Goal: Task Accomplishment & Management: Manage account settings

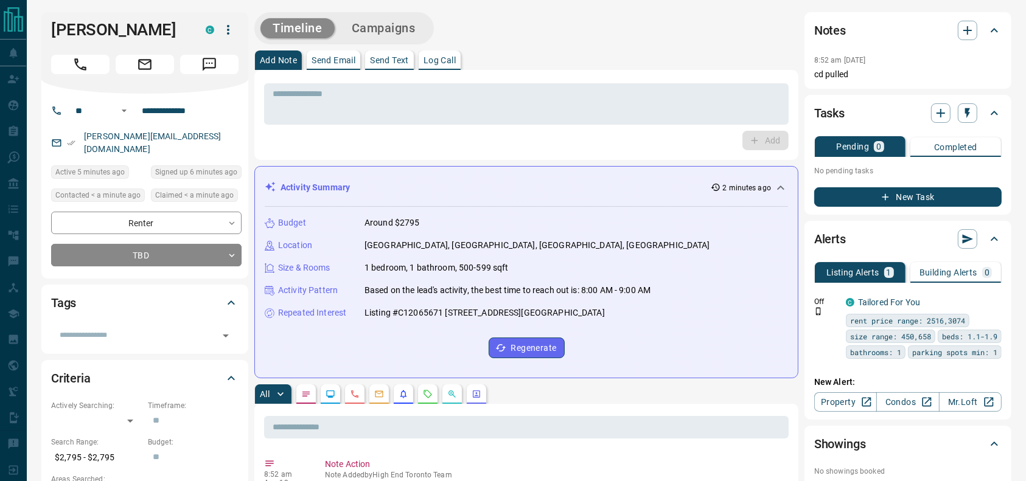
drag, startPoint x: 75, startPoint y: 59, endPoint x: 122, endPoint y: 96, distance: 58.9
click at [75, 59] on icon "Call" at bounding box center [80, 64] width 12 height 12
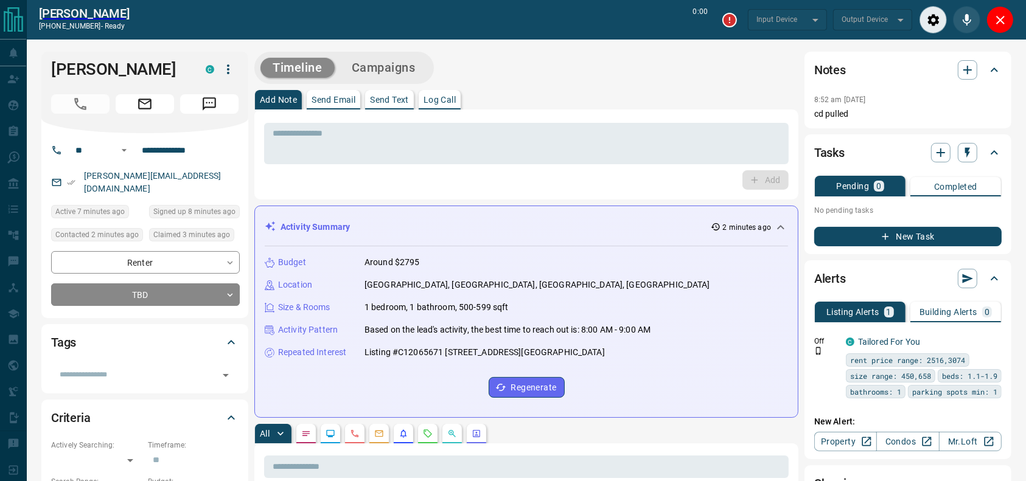
type input "*******"
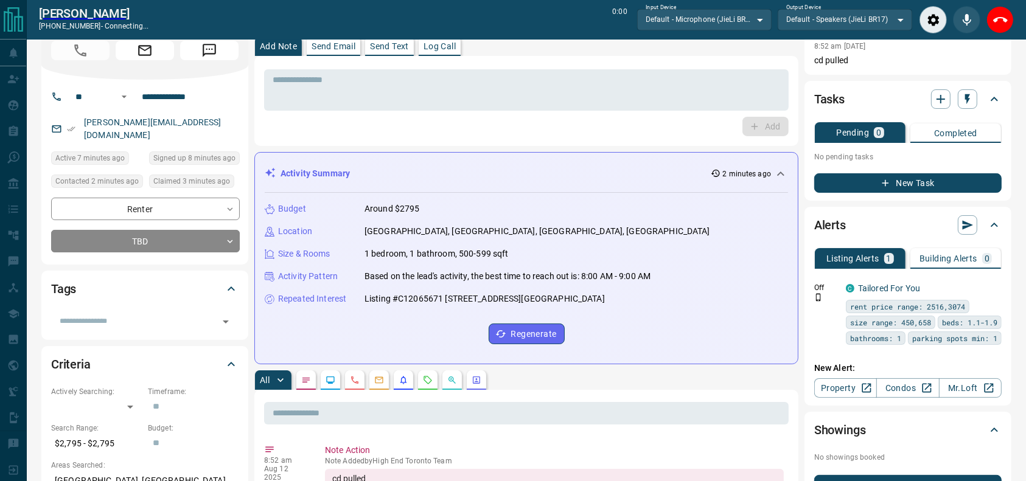
scroll to position [58, 0]
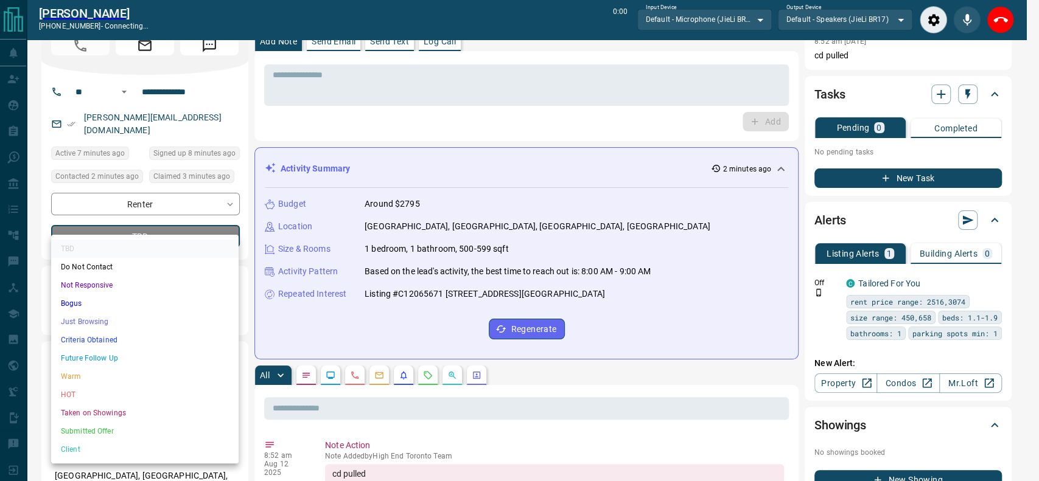
click at [101, 321] on li "Just Browsing" at bounding box center [144, 322] width 187 height 18
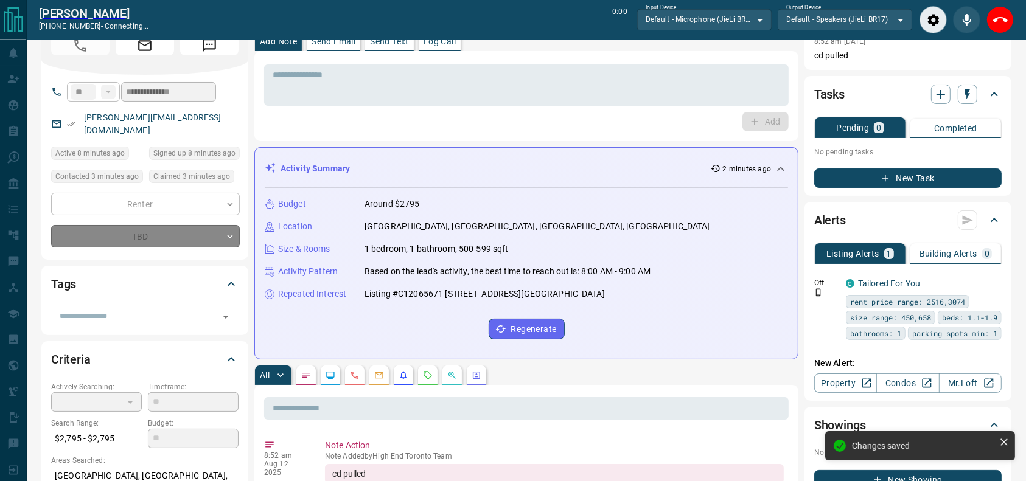
type input "*"
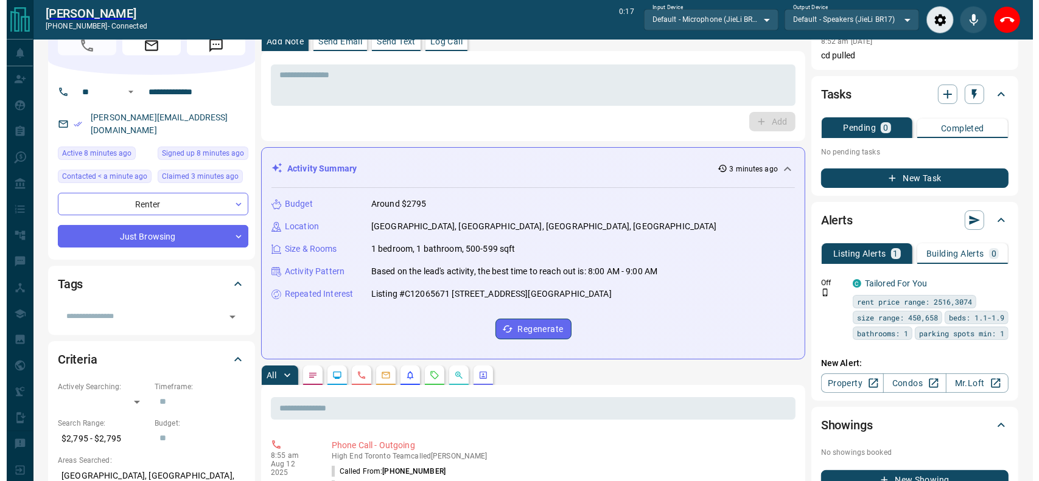
scroll to position [0, 0]
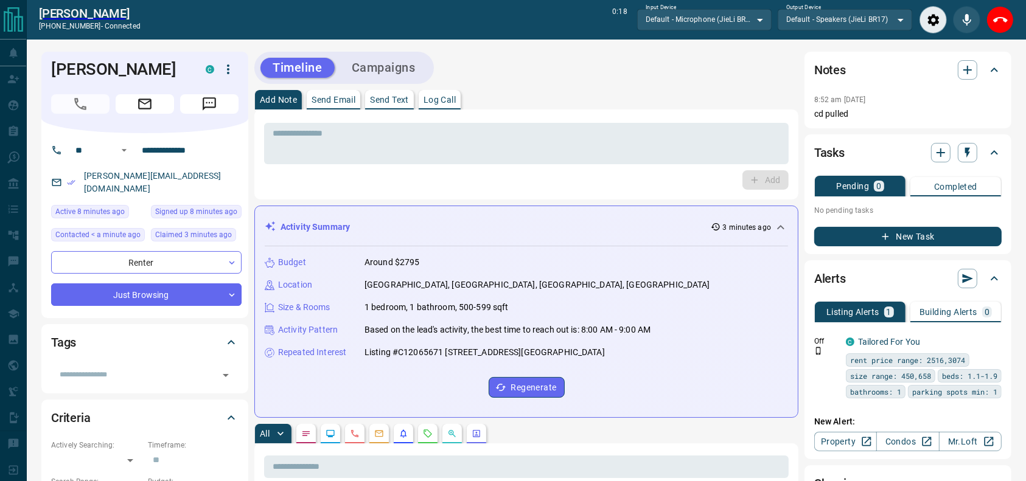
click at [625, 60] on div "Timeline Campaigns" at bounding box center [526, 68] width 544 height 32
click at [998, 18] on icon "End Call" at bounding box center [1000, 19] width 15 height 5
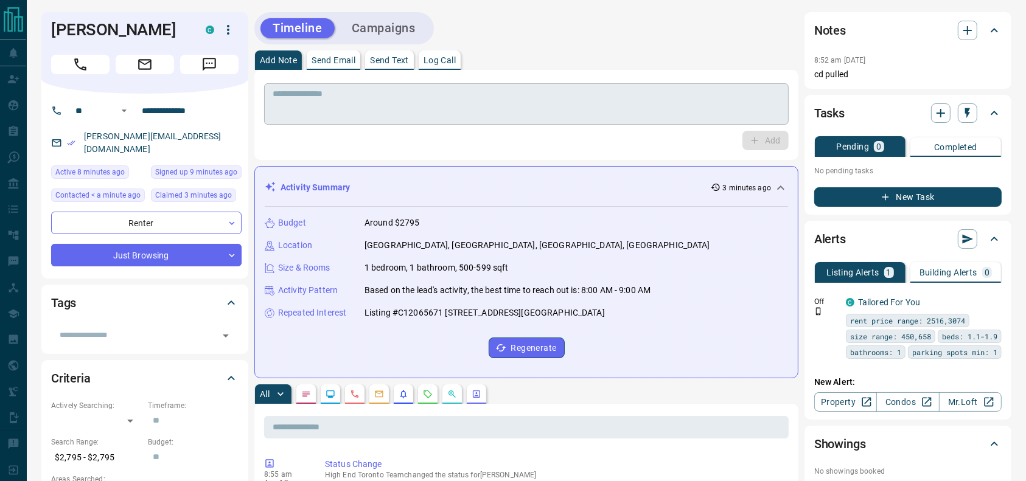
drag, startPoint x: 567, startPoint y: 108, endPoint x: 555, endPoint y: 111, distance: 11.8
click at [555, 111] on textarea at bounding box center [527, 104] width 508 height 31
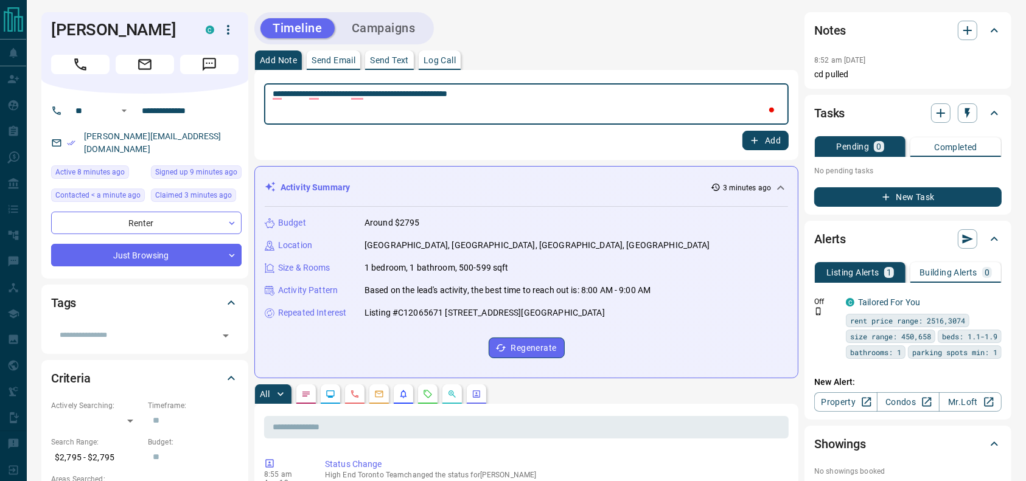
type textarea "**********"
click at [788, 125] on div "**********" at bounding box center [526, 115] width 525 height 71
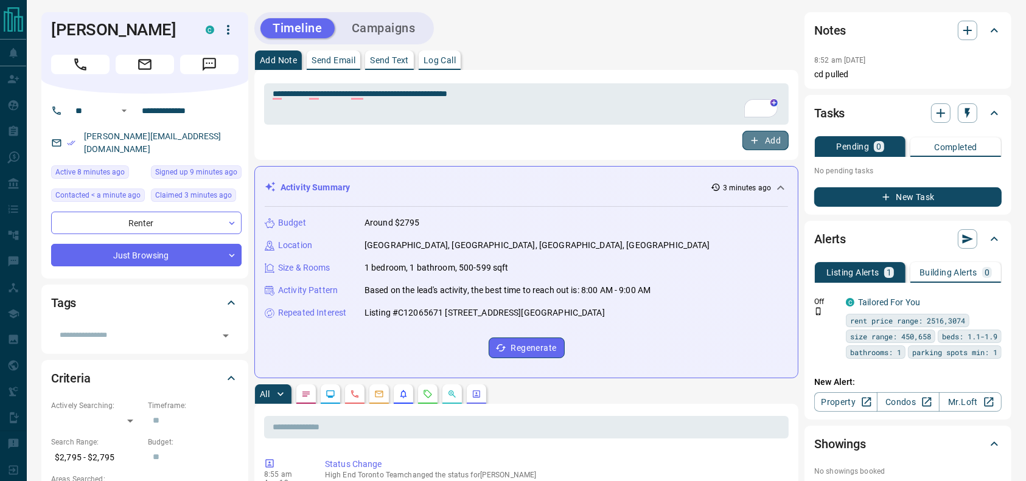
click at [770, 133] on button "Add" at bounding box center [766, 140] width 46 height 19
click at [388, 25] on button "Campaigns" at bounding box center [384, 28] width 88 height 20
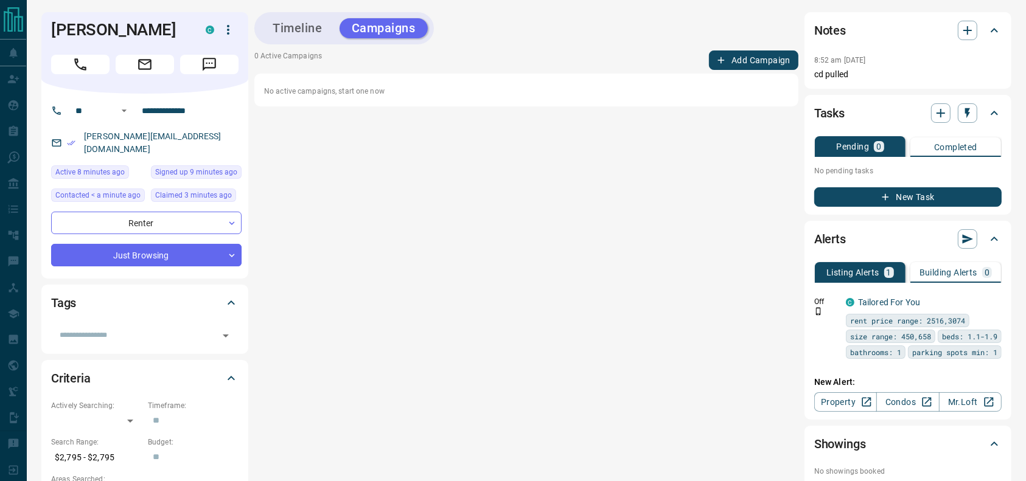
click at [726, 67] on button "Add Campaign" at bounding box center [753, 60] width 89 height 19
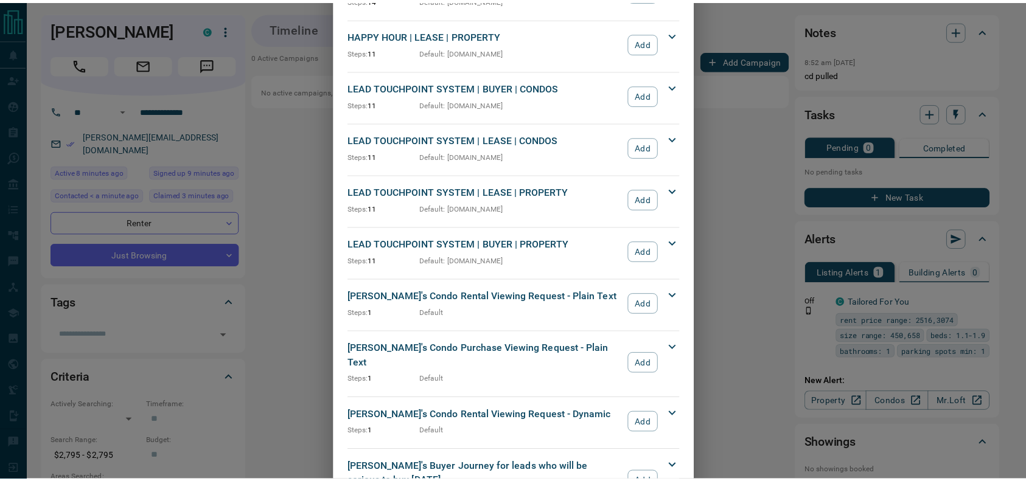
scroll to position [354, 0]
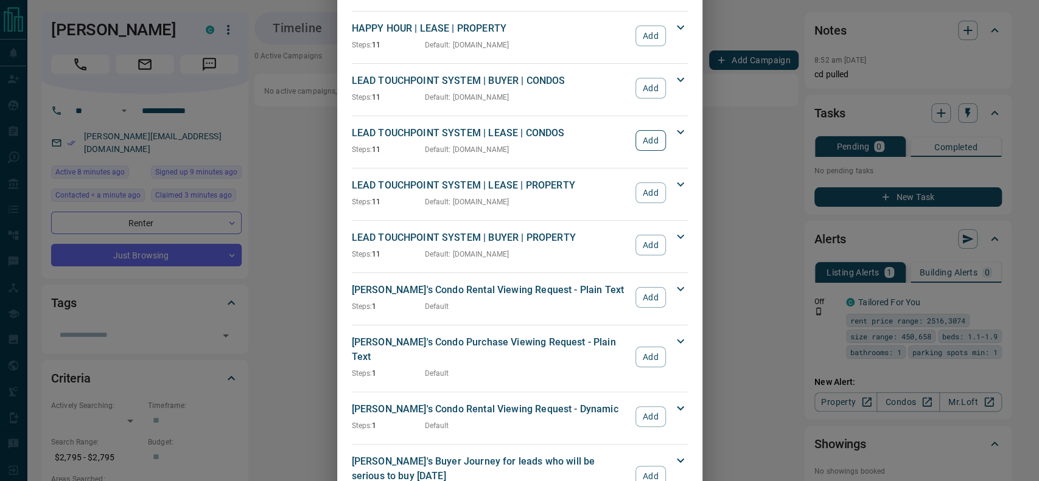
click at [636, 135] on button "Add" at bounding box center [650, 140] width 30 height 21
